Goal: Check status: Check status

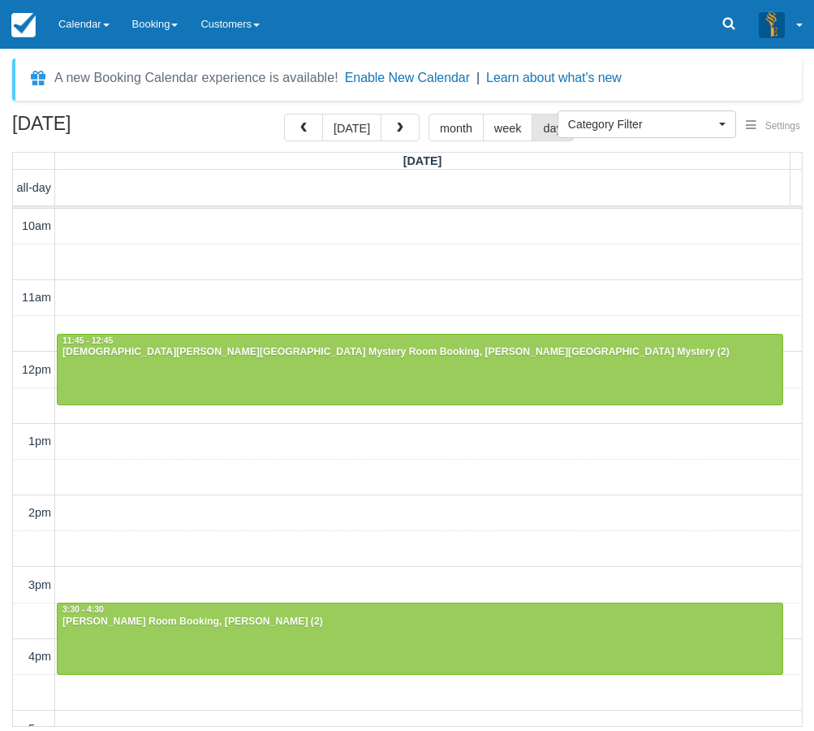
select select
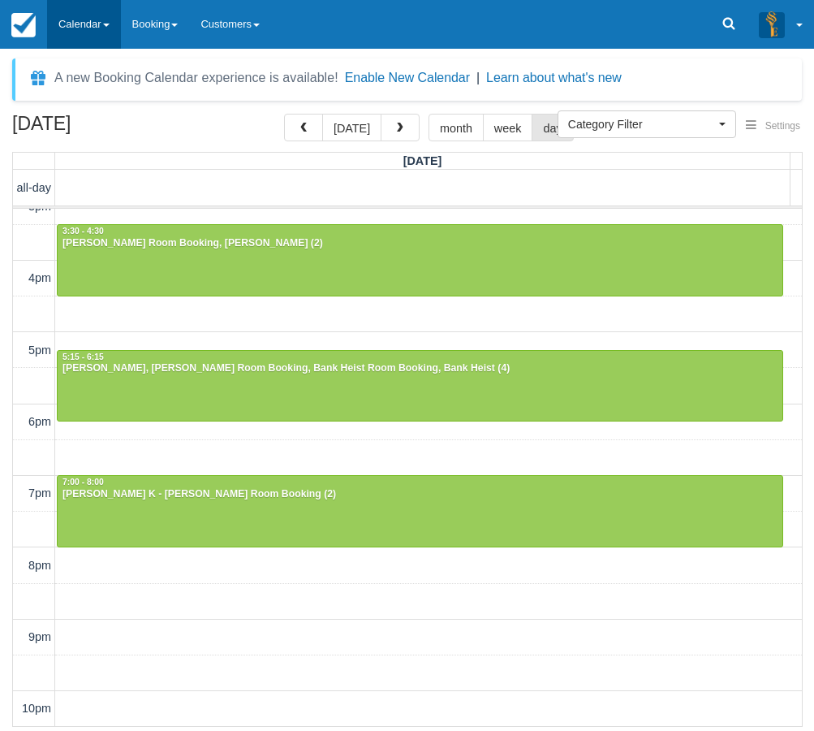
click at [83, 27] on link "Calendar" at bounding box center [84, 24] width 74 height 49
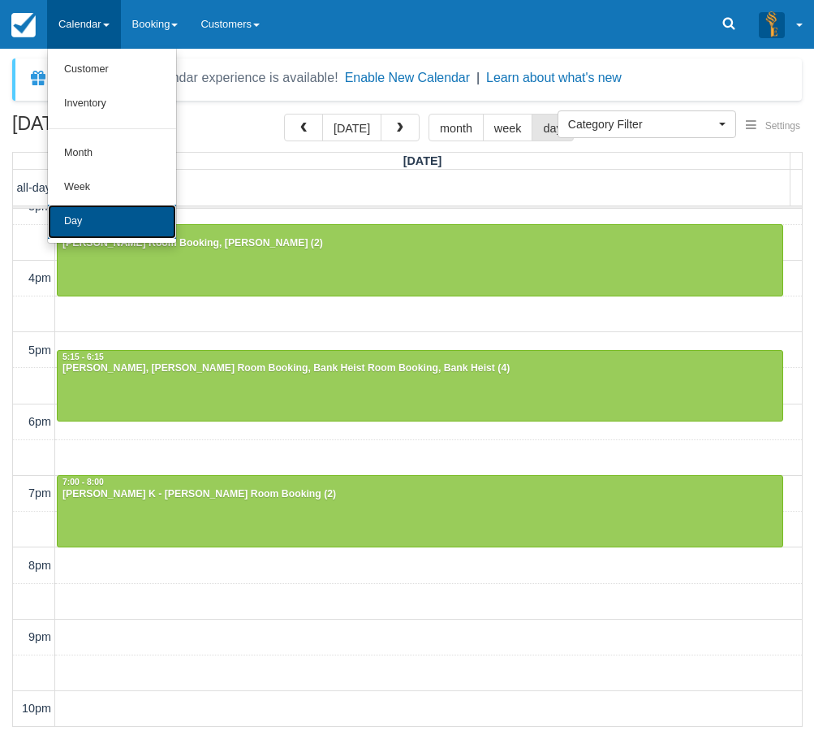
click at [94, 223] on link "Day" at bounding box center [112, 222] width 128 height 34
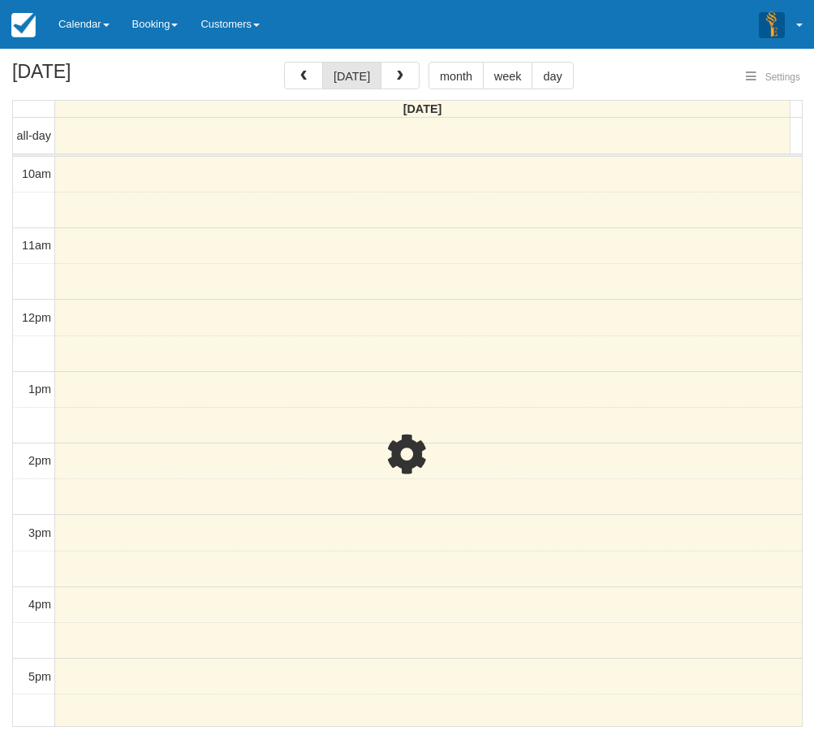
select select
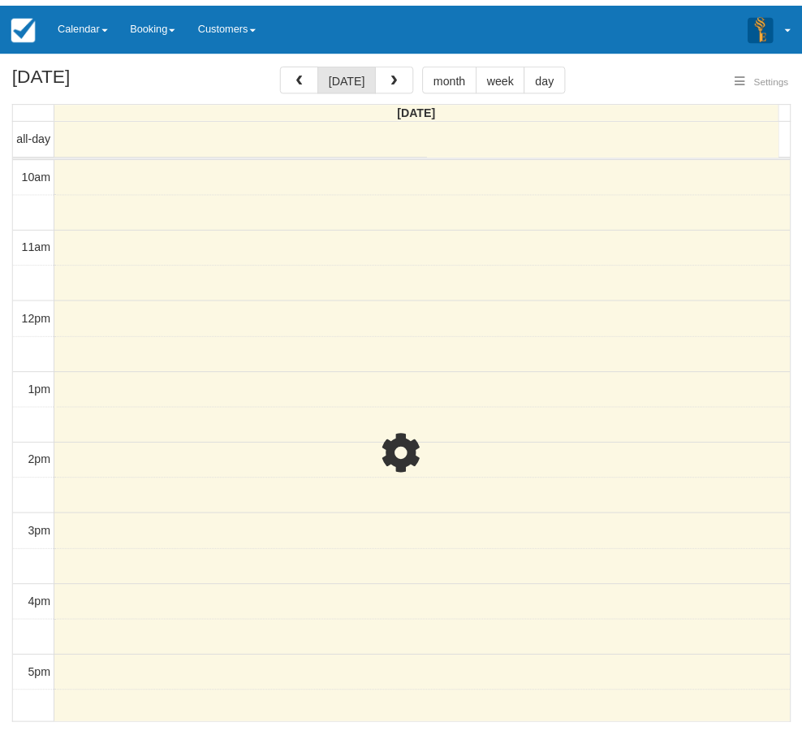
scroll to position [327, 0]
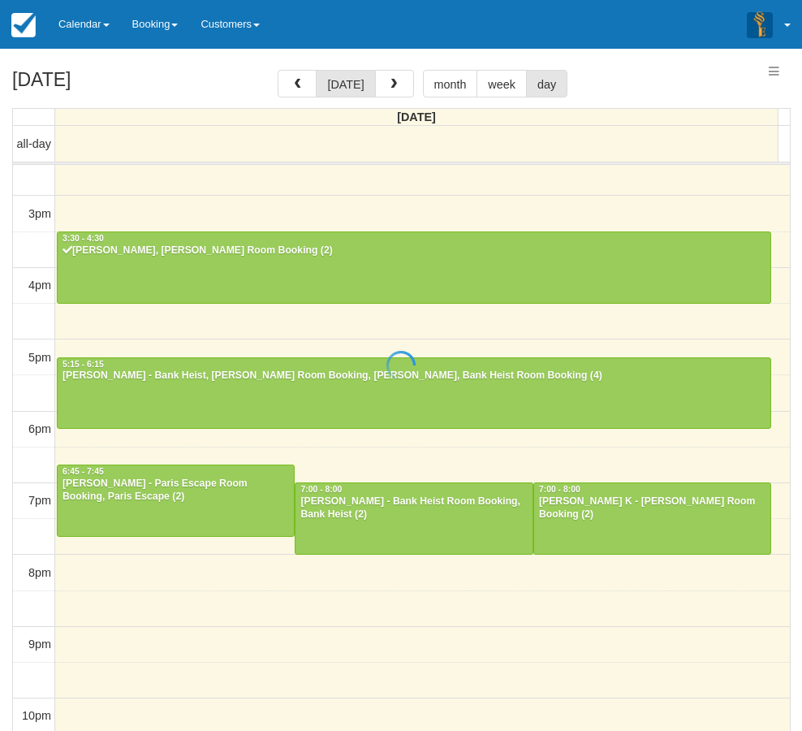
select select
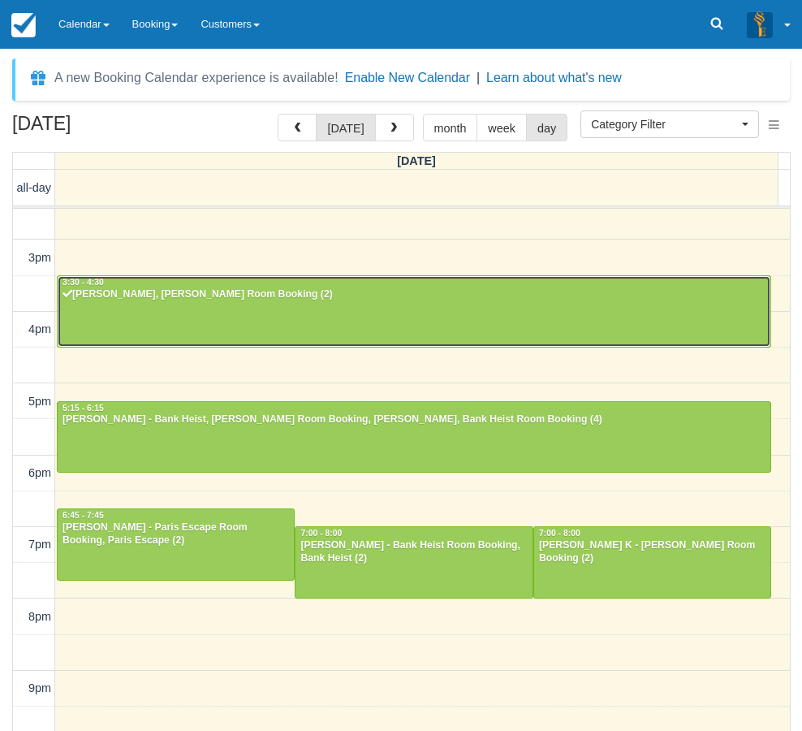
click at [184, 307] on div at bounding box center [414, 311] width 713 height 70
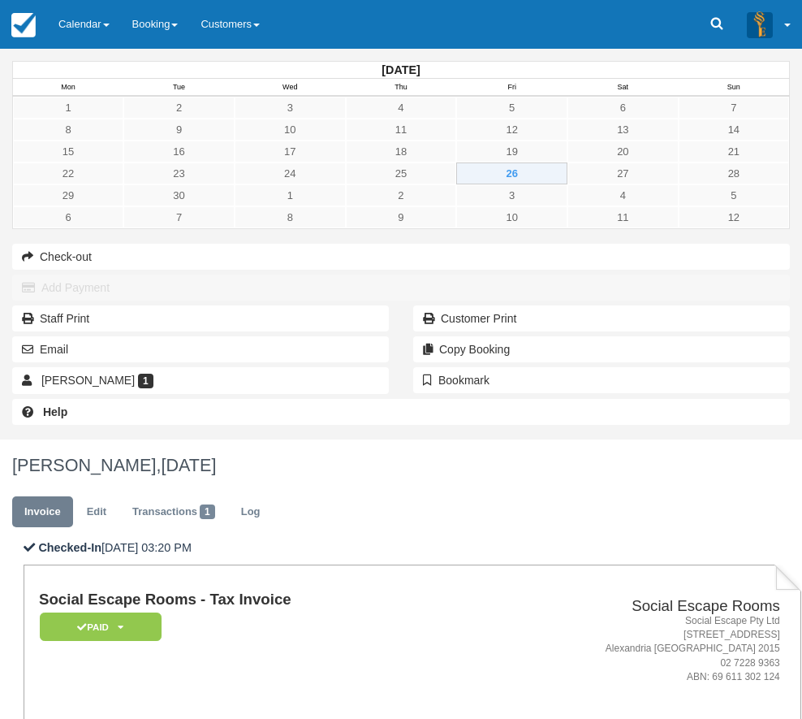
click at [140, 717] on strong "[PERSON_NAME]" at bounding box center [95, 723] width 91 height 12
drag, startPoint x: 276, startPoint y: 329, endPoint x: 307, endPoint y: 330, distance: 30.9
click at [140, 717] on strong "[PERSON_NAME]" at bounding box center [95, 723] width 91 height 12
copy strong "[PERSON_NAME]"
click at [19, 439] on div "[DATE] Mon Tue Wed Thu Fri Sat Sun 1 2 3 4 5 6 7 8 9 10 11 12 13 14 15 16 17 18…" at bounding box center [401, 244] width 802 height 391
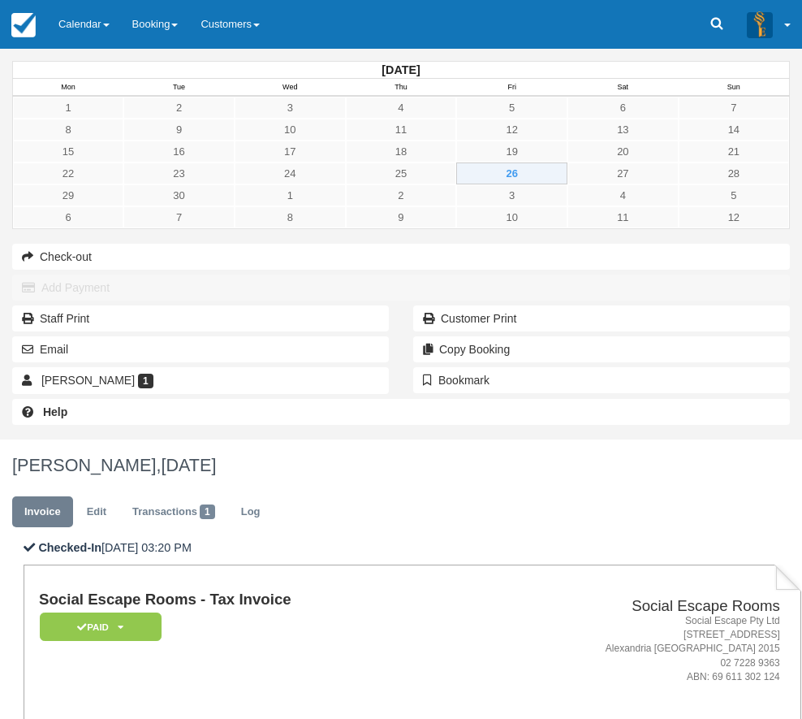
click at [140, 717] on strong "[PERSON_NAME]" at bounding box center [95, 723] width 91 height 12
drag, startPoint x: 267, startPoint y: 330, endPoint x: 302, endPoint y: 330, distance: 34.9
click at [140, 717] on strong "Harpreet Sidhu" at bounding box center [95, 723] width 91 height 12
click at [715, 26] on icon at bounding box center [717, 24] width 12 height 12
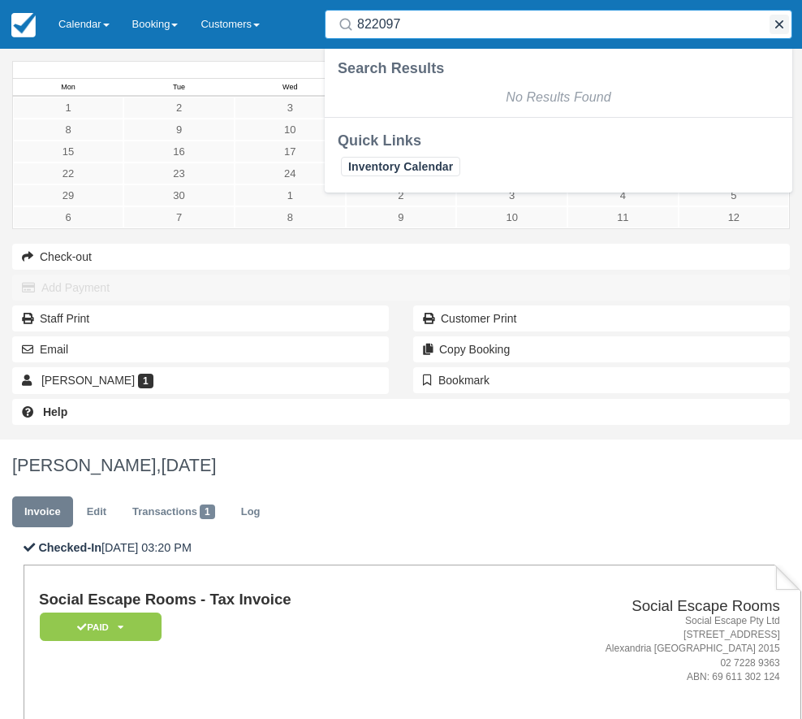
type input "822097"
click at [775, 23] on button "button" at bounding box center [779, 24] width 19 height 19
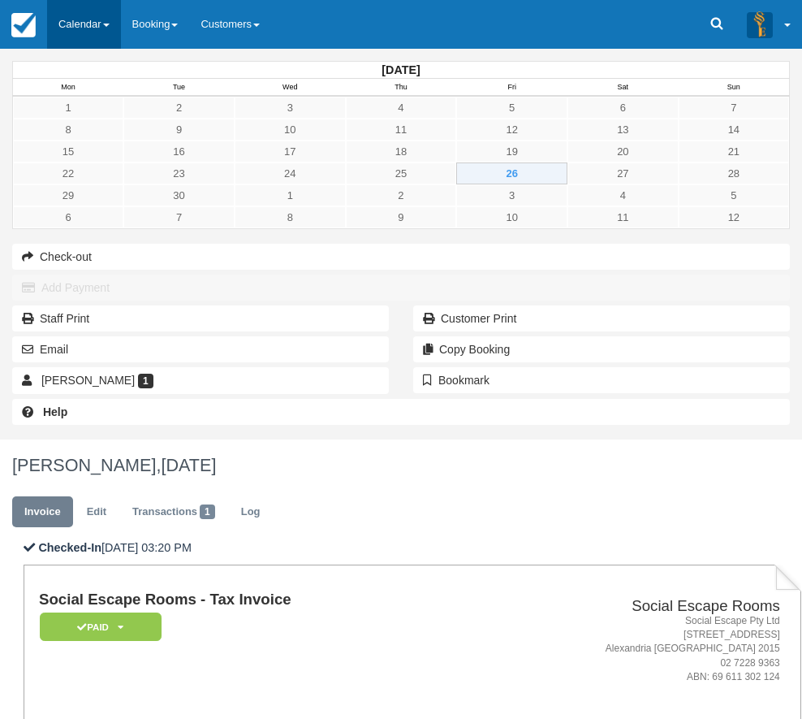
click at [110, 25] on span at bounding box center [106, 25] width 6 height 3
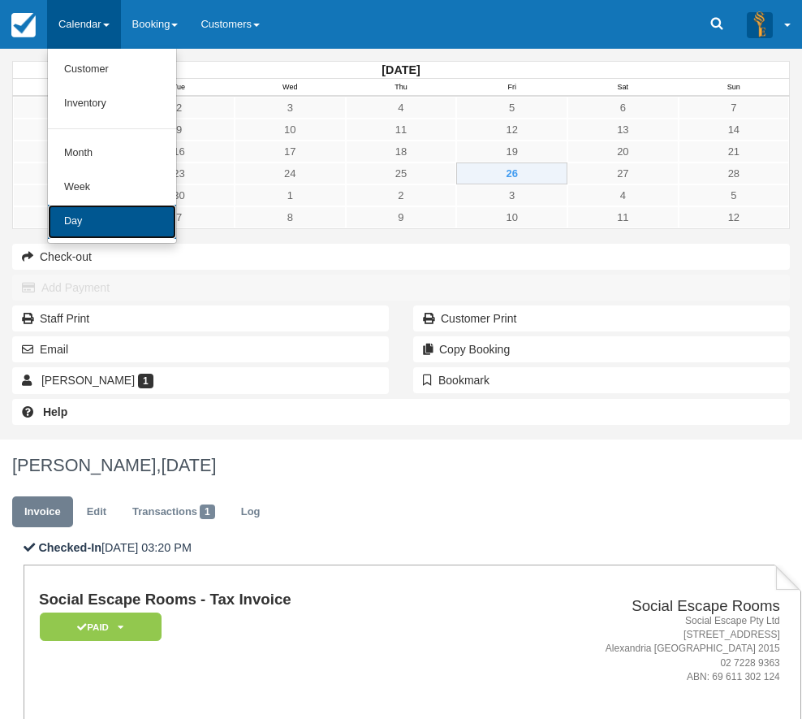
click at [144, 218] on link "Day" at bounding box center [112, 222] width 128 height 34
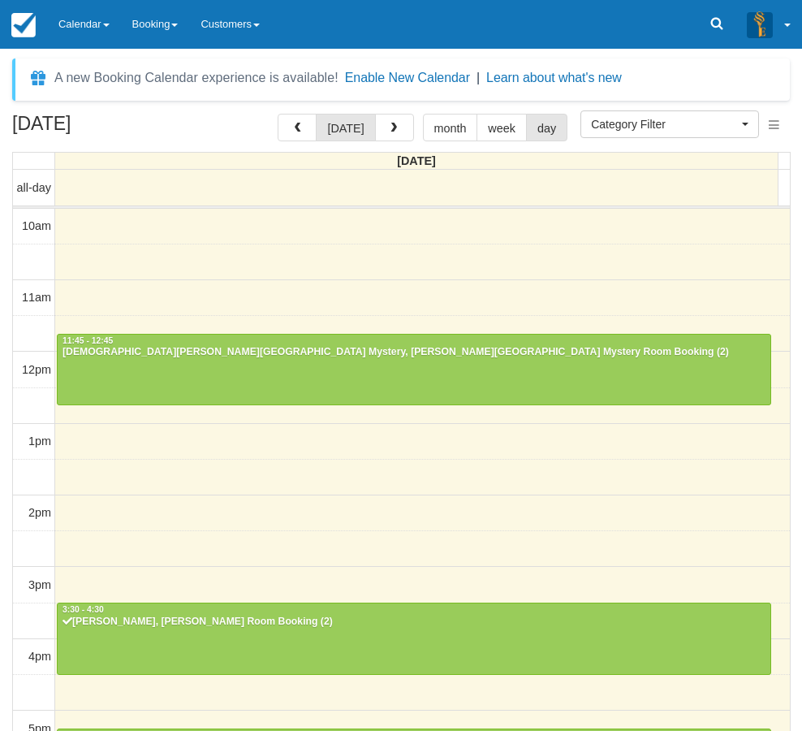
select select
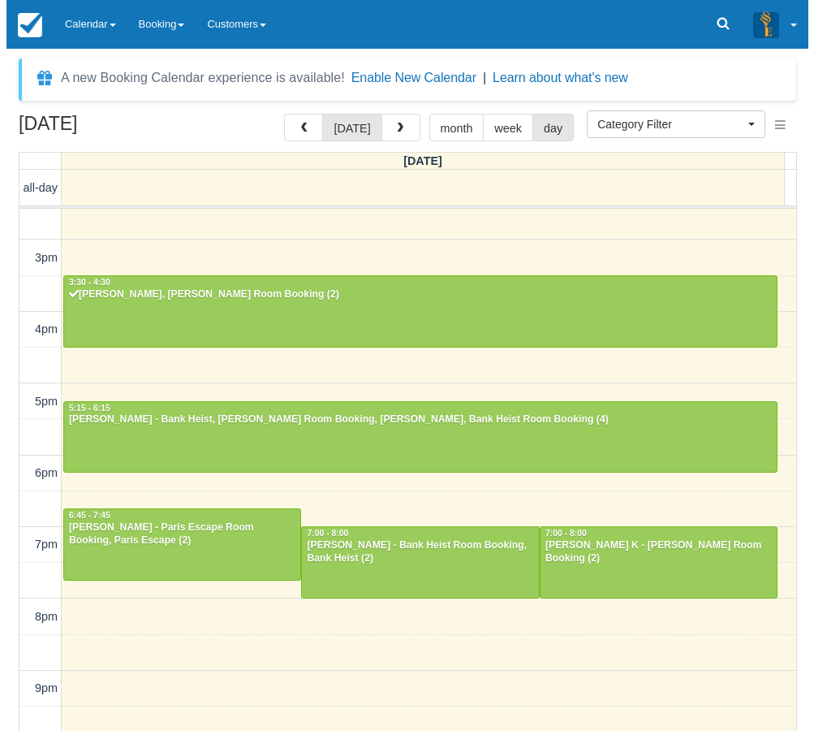
scroll to position [326, 0]
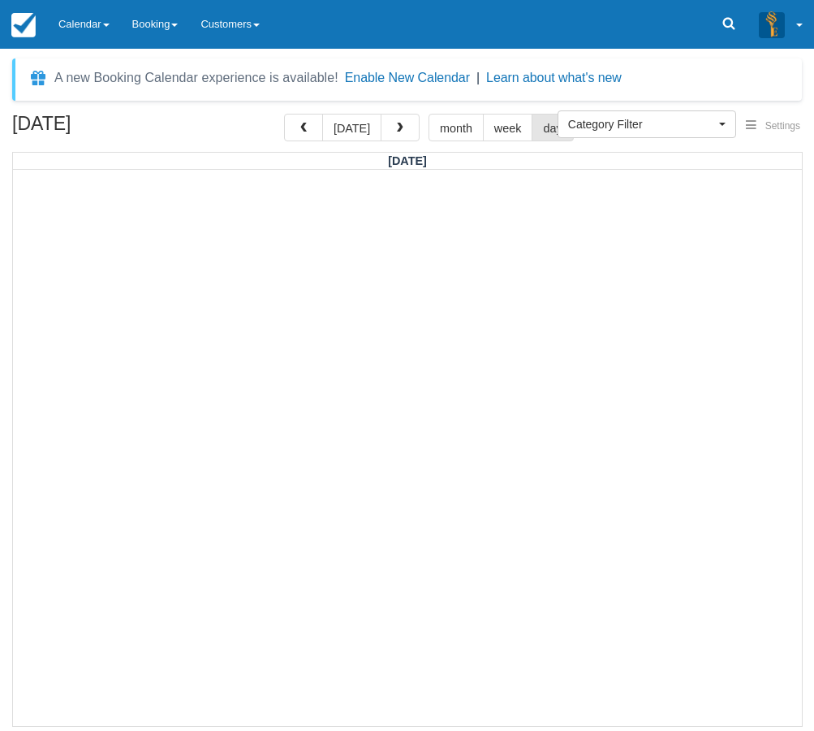
click at [4, 305] on div "October 23, 2025 today month week day Thursday" at bounding box center [407, 420] width 814 height 613
click at [5, 515] on div "October 23, 2025 today month week day Thursday" at bounding box center [407, 420] width 814 height 613
click at [73, 5] on link "Calendar" at bounding box center [84, 24] width 74 height 49
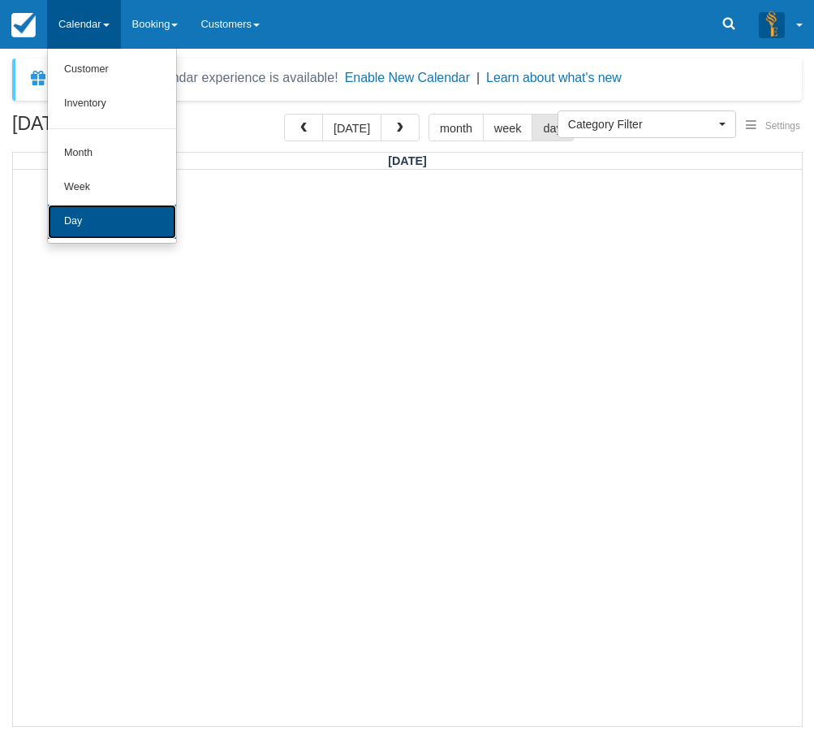
click at [89, 218] on link "Day" at bounding box center [112, 222] width 128 height 34
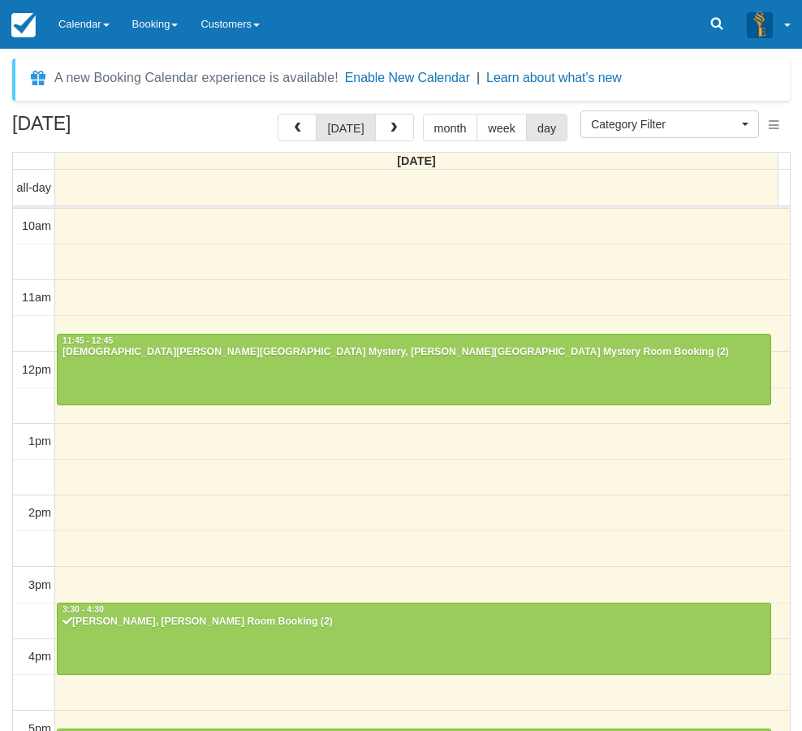
select select
